Goal: Information Seeking & Learning: Learn about a topic

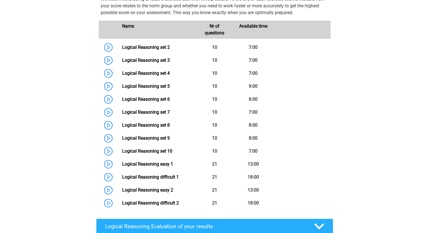
scroll to position [257, 0]
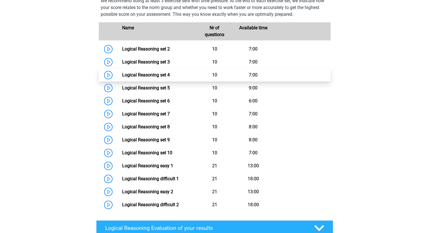
click at [122, 78] on link "Logical Reasoning set 4" at bounding box center [146, 74] width 48 height 5
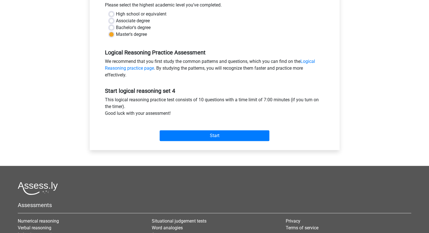
scroll to position [143, 0]
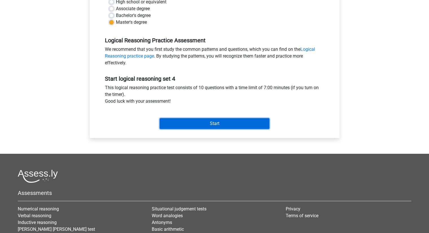
click at [212, 125] on input "Start" at bounding box center [215, 123] width 110 height 11
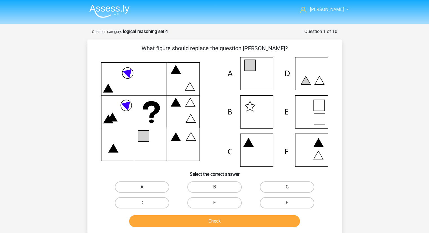
click at [164, 188] on label "A" at bounding box center [142, 186] width 54 height 11
click at [146, 188] on input "A" at bounding box center [144, 189] width 4 height 4
radio input "true"
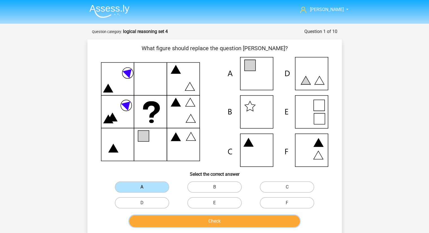
click at [184, 220] on button "Check" at bounding box center [214, 221] width 171 height 12
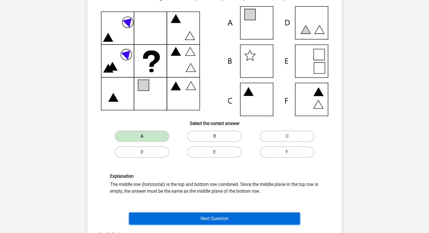
click at [192, 214] on button "Next Question" at bounding box center [214, 219] width 171 height 12
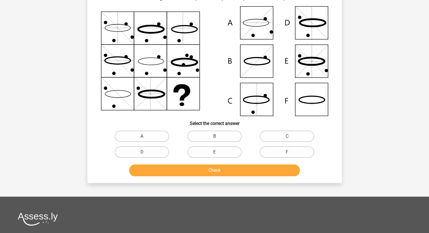
scroll to position [28, 0]
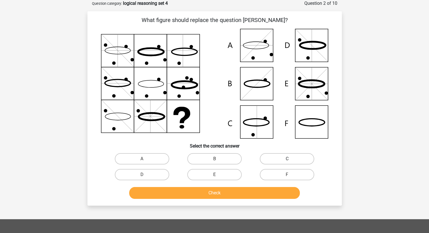
click at [269, 158] on label "C" at bounding box center [287, 158] width 54 height 11
click at [287, 159] on input "C" at bounding box center [289, 161] width 4 height 4
radio input "true"
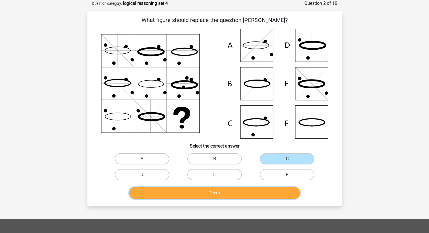
click at [244, 196] on button "Check" at bounding box center [214, 193] width 171 height 12
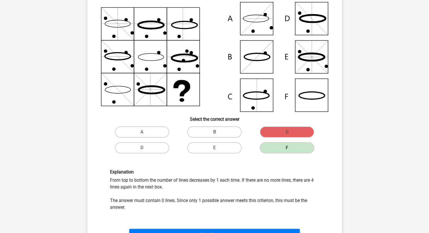
scroll to position [60, 0]
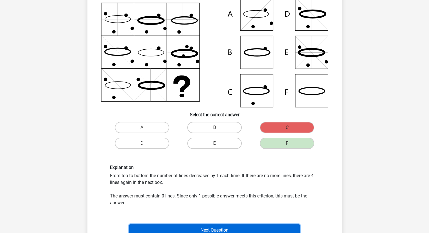
click at [202, 227] on button "Next Question" at bounding box center [214, 230] width 171 height 12
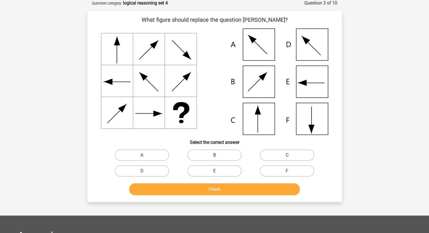
scroll to position [28, 0]
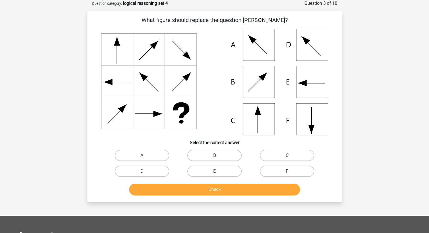
click at [293, 171] on label "F" at bounding box center [287, 171] width 54 height 11
click at [291, 171] on input "F" at bounding box center [289, 173] width 4 height 4
radio input "true"
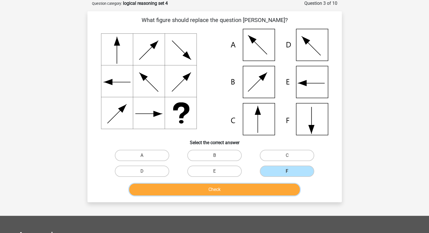
click at [256, 192] on button "Check" at bounding box center [214, 190] width 171 height 12
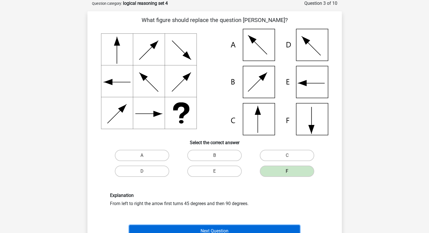
click at [223, 230] on button "Next Question" at bounding box center [214, 231] width 171 height 12
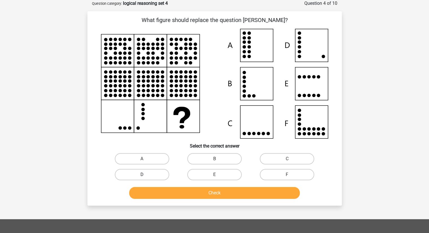
click at [138, 174] on label "D" at bounding box center [142, 174] width 54 height 11
click at [142, 175] on input "D" at bounding box center [144, 177] width 4 height 4
radio input "true"
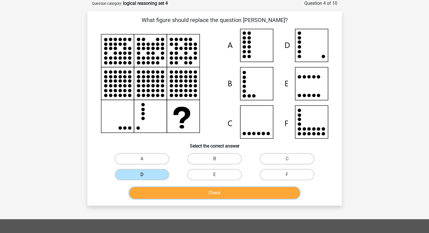
click at [177, 190] on button "Check" at bounding box center [214, 193] width 171 height 12
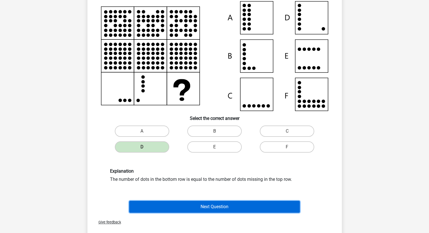
click at [202, 207] on button "Next Question" at bounding box center [214, 207] width 171 height 12
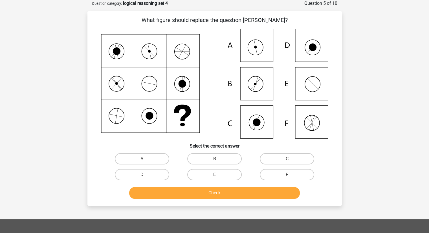
click at [164, 153] on div "A" at bounding box center [142, 159] width 73 height 16
click at [164, 156] on label "A" at bounding box center [142, 158] width 54 height 11
click at [146, 159] on input "A" at bounding box center [144, 161] width 4 height 4
radio input "true"
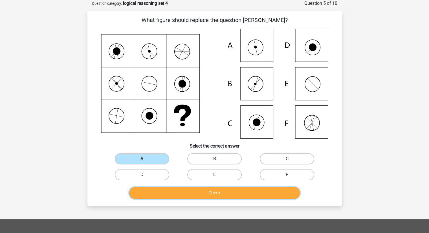
click at [181, 187] on button "Check" at bounding box center [214, 193] width 171 height 12
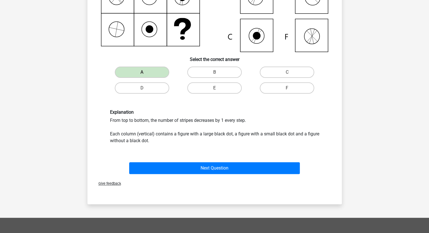
scroll to position [117, 0]
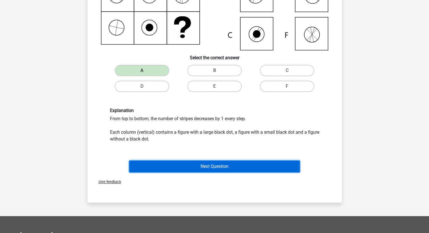
click at [209, 166] on button "Next Question" at bounding box center [214, 167] width 171 height 12
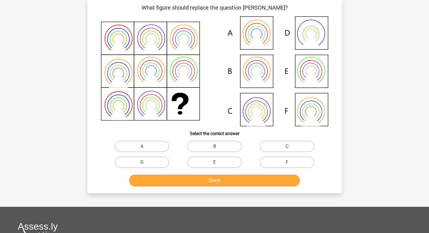
scroll to position [28, 0]
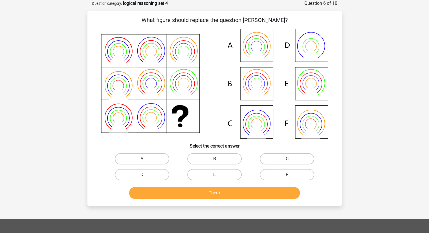
click at [206, 163] on label "B" at bounding box center [214, 158] width 54 height 11
click at [214, 163] on input "B" at bounding box center [216, 161] width 4 height 4
radio input "true"
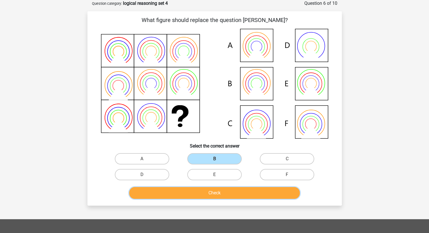
click at [225, 193] on button "Check" at bounding box center [214, 193] width 171 height 12
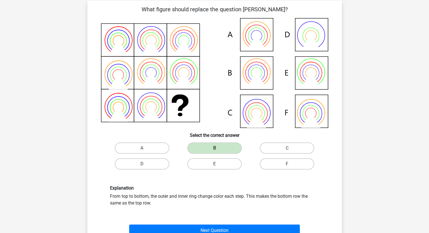
scroll to position [39, 0]
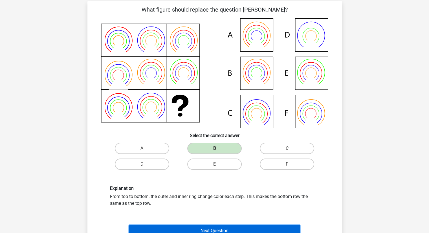
click at [223, 227] on button "Next Question" at bounding box center [214, 231] width 171 height 12
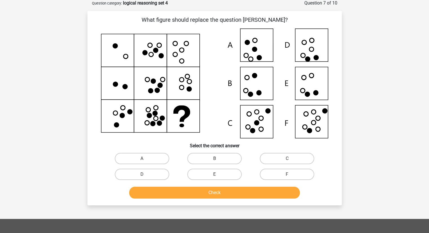
scroll to position [28, 0]
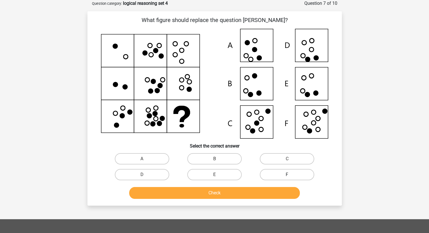
click at [279, 173] on label "F" at bounding box center [287, 174] width 54 height 11
click at [287, 175] on input "F" at bounding box center [289, 177] width 4 height 4
radio input "true"
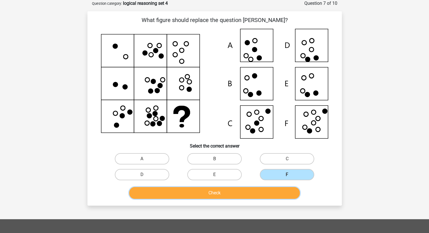
click at [246, 192] on button "Check" at bounding box center [214, 193] width 171 height 12
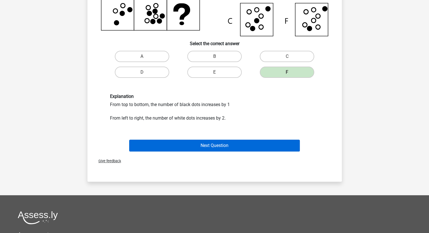
scroll to position [127, 0]
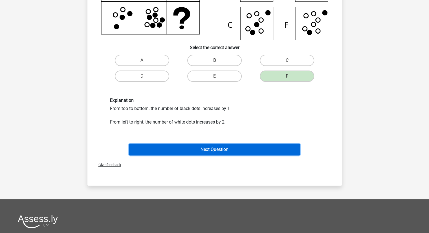
click at [227, 148] on button "Next Question" at bounding box center [214, 150] width 171 height 12
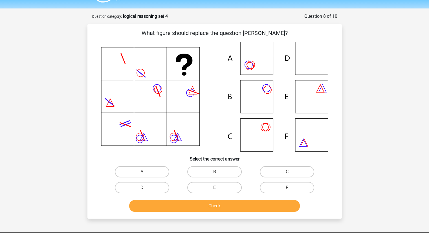
scroll to position [16, 0]
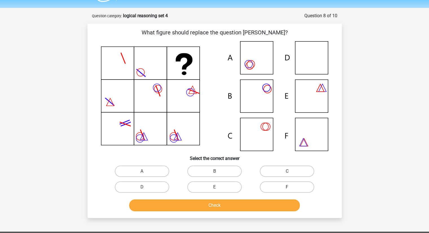
click at [274, 191] on label "F" at bounding box center [287, 186] width 54 height 11
click at [287, 191] on input "F" at bounding box center [289, 189] width 4 height 4
radio input "true"
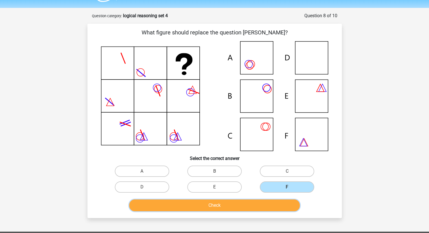
click at [262, 207] on button "Check" at bounding box center [214, 206] width 171 height 12
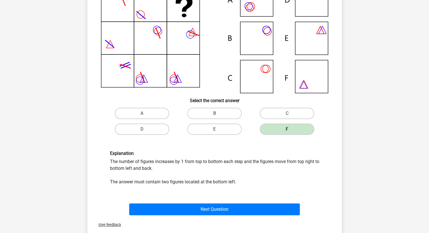
scroll to position [74, 0]
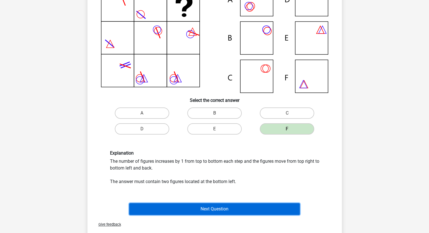
click at [199, 210] on button "Next Question" at bounding box center [214, 209] width 171 height 12
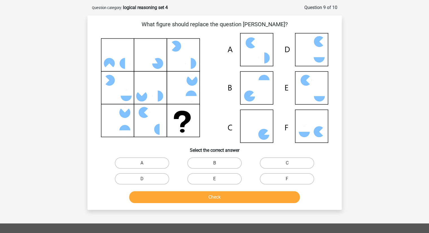
scroll to position [23, 0]
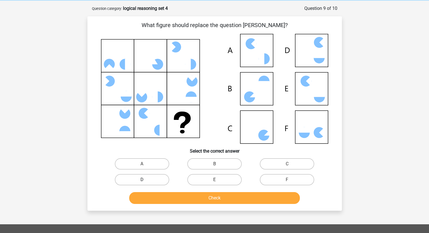
click at [160, 180] on label "D" at bounding box center [142, 179] width 54 height 11
click at [146, 180] on input "D" at bounding box center [144, 182] width 4 height 4
radio input "true"
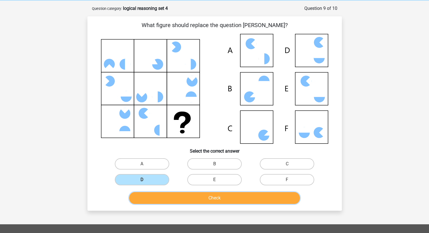
click at [192, 202] on button "Check" at bounding box center [214, 198] width 171 height 12
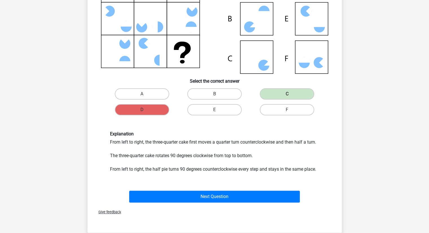
scroll to position [93, 0]
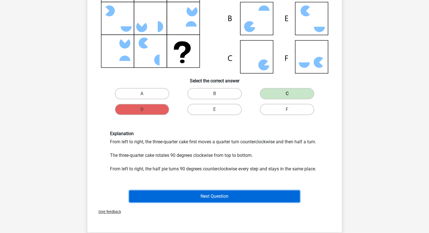
click at [214, 200] on button "Next Question" at bounding box center [214, 197] width 171 height 12
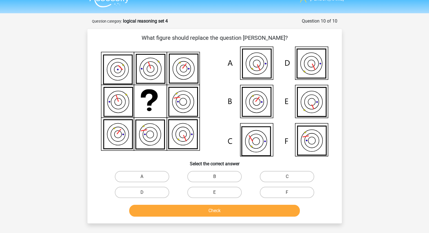
scroll to position [3, 0]
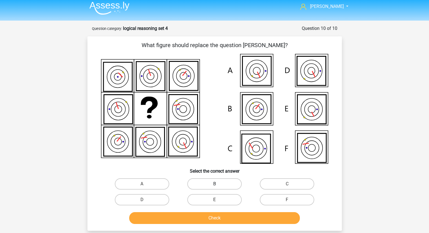
click at [217, 189] on label "B" at bounding box center [214, 183] width 54 height 11
click at [217, 188] on input "B" at bounding box center [216, 186] width 4 height 4
radio input "true"
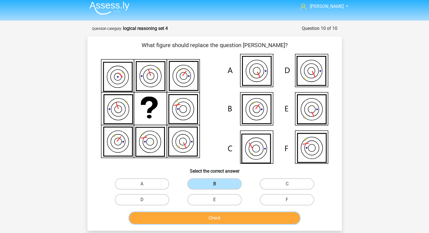
click at [212, 215] on button "Check" at bounding box center [214, 218] width 171 height 12
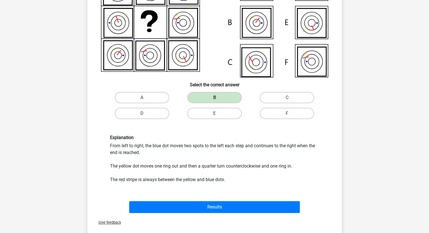
scroll to position [91, 0]
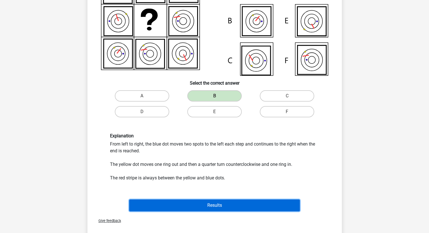
click at [237, 205] on button "Results" at bounding box center [214, 206] width 171 height 12
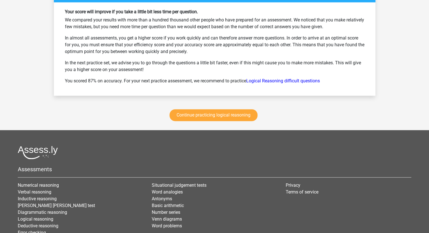
scroll to position [770, 0]
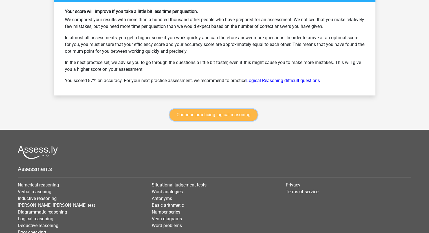
click at [214, 117] on link "Continue practicing logical reasoning" at bounding box center [214, 115] width 88 height 12
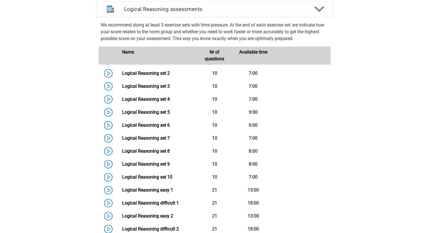
scroll to position [231, 0]
